Goal: Transaction & Acquisition: Purchase product/service

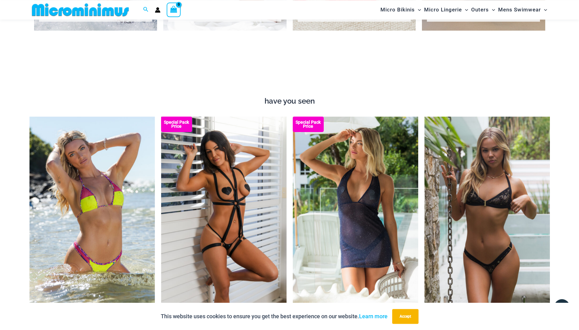
scroll to position [752, 0]
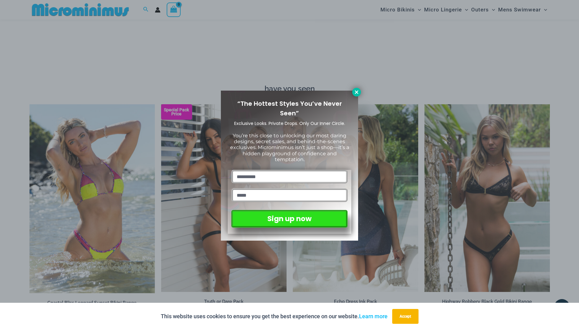
click at [356, 90] on icon at bounding box center [357, 92] width 6 height 6
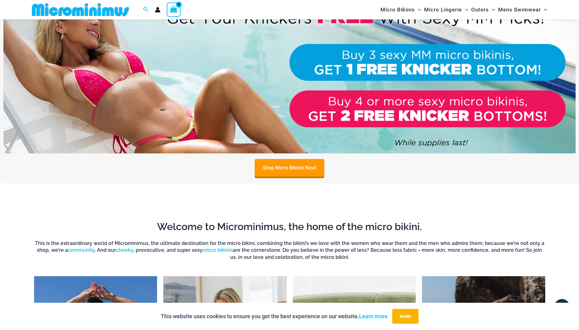
scroll to position [215, 0]
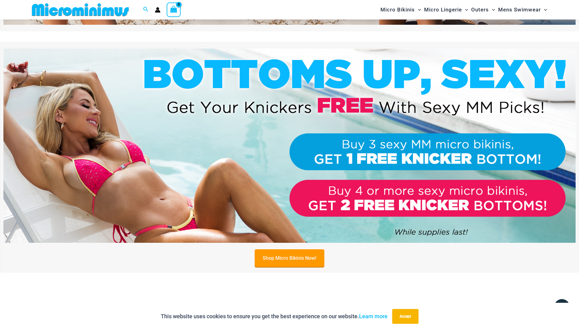
click at [288, 257] on link "Shop Micro Bikinis Now!" at bounding box center [289, 259] width 70 height 18
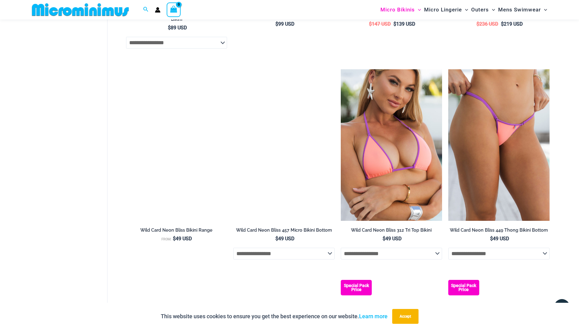
scroll to position [1637, 0]
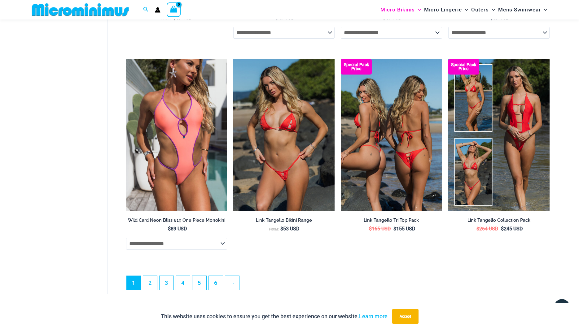
click at [381, 168] on img at bounding box center [391, 135] width 101 height 152
click at [382, 153] on img at bounding box center [391, 135] width 101 height 152
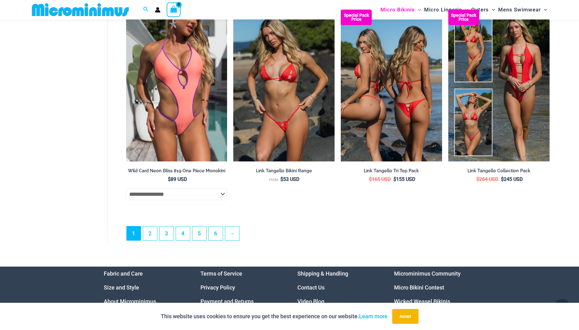
scroll to position [1731, 0]
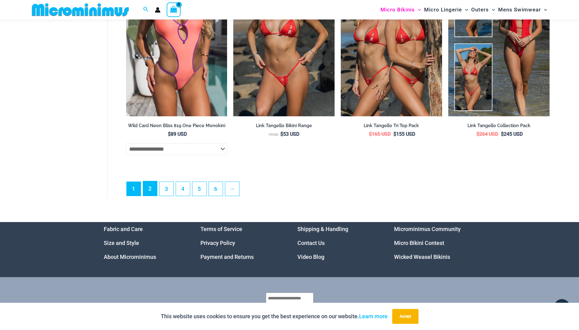
click at [152, 195] on link "2" at bounding box center [150, 188] width 14 height 15
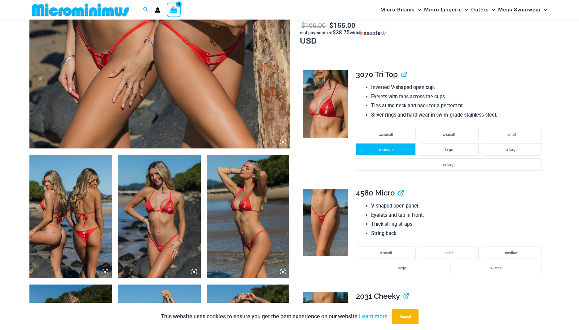
scroll to position [373, 0]
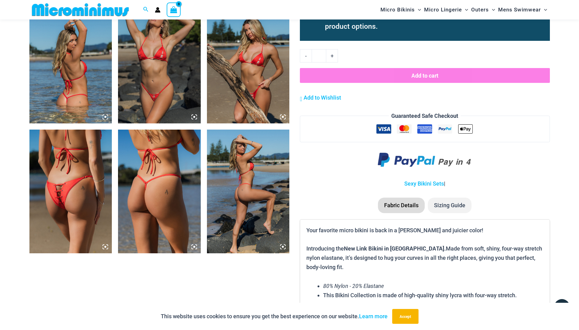
scroll to position [721, 0]
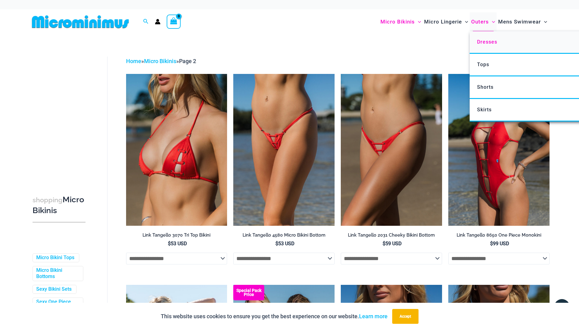
click at [483, 42] on span "Dresses" at bounding box center [487, 42] width 20 height 6
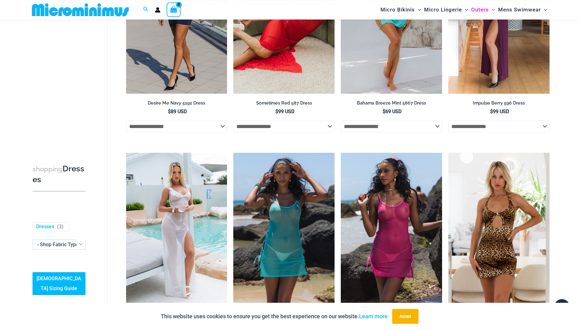
scroll to position [58, 0]
